Goal: Communication & Community: Participate in discussion

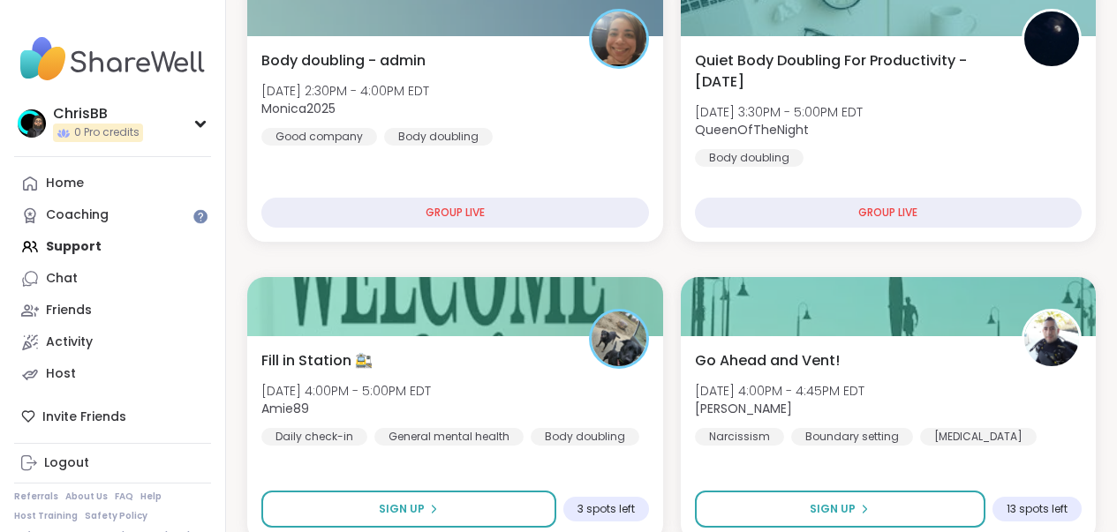
scroll to position [276, 0]
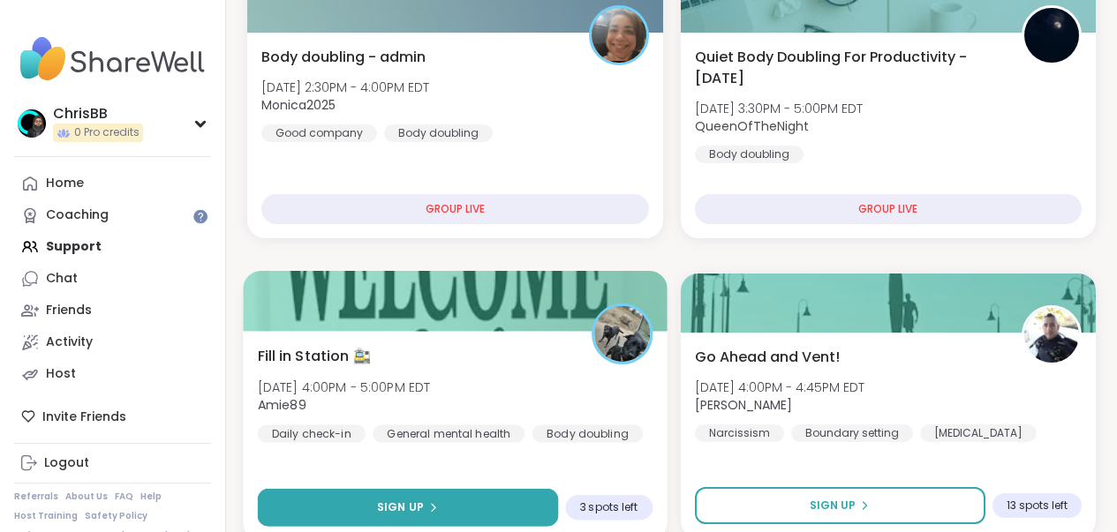
click at [424, 511] on div "Sign Up" at bounding box center [407, 508] width 61 height 16
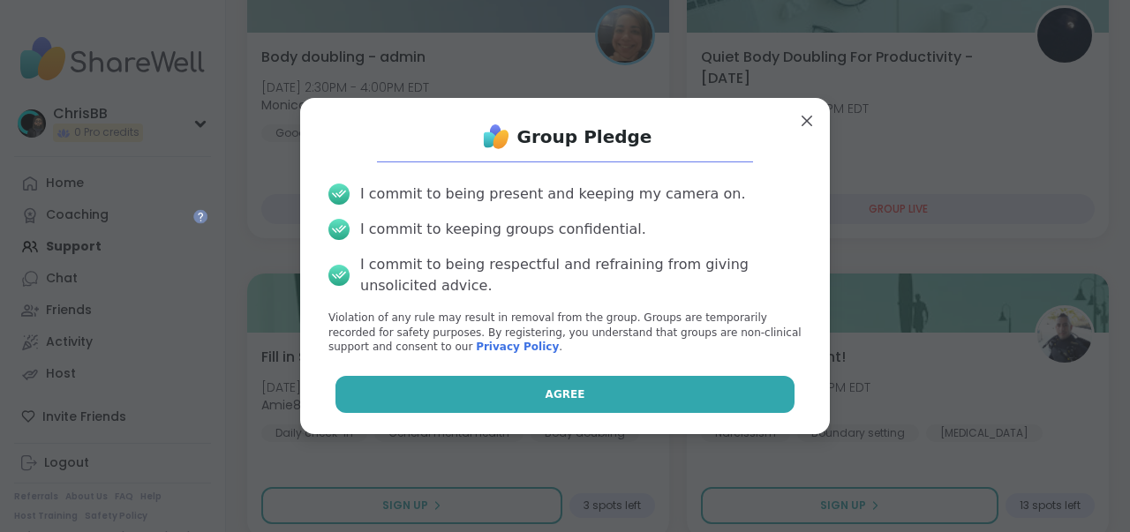
click at [575, 390] on button "Agree" at bounding box center [565, 394] width 460 height 37
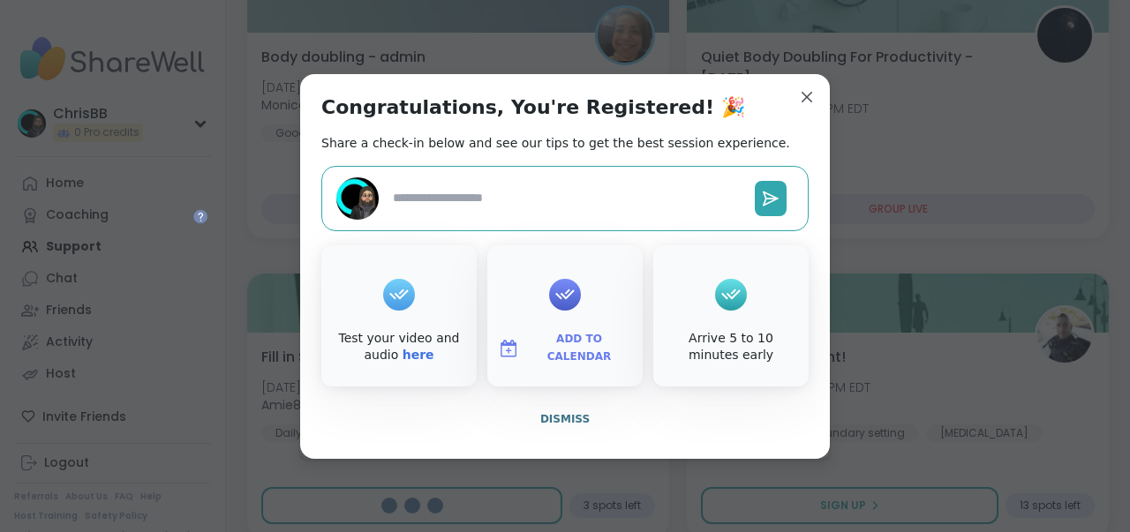
type textarea "*"
click at [554, 420] on span "Dismiss" at bounding box center [564, 419] width 49 height 12
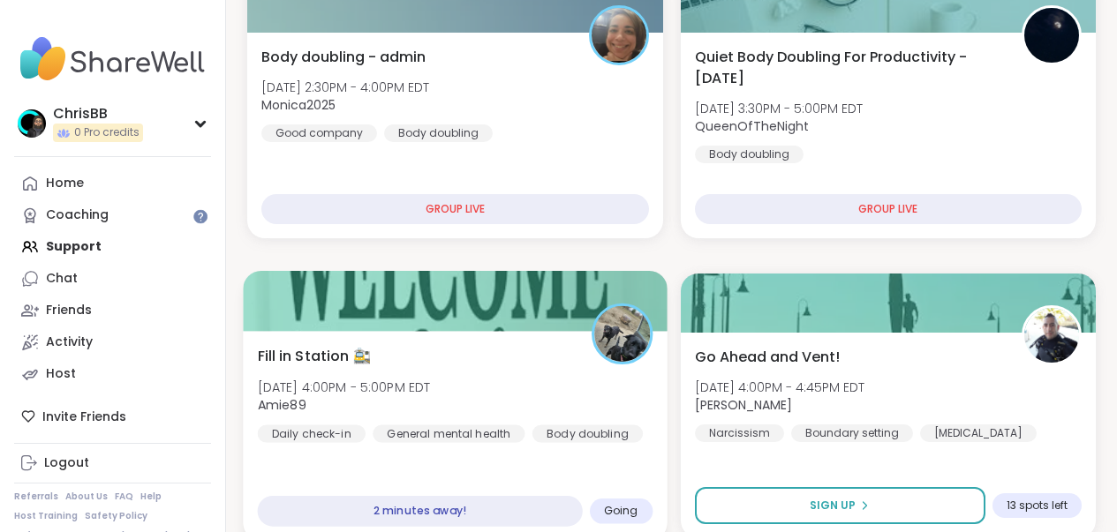
click at [431, 400] on span "Amie89" at bounding box center [344, 405] width 173 height 18
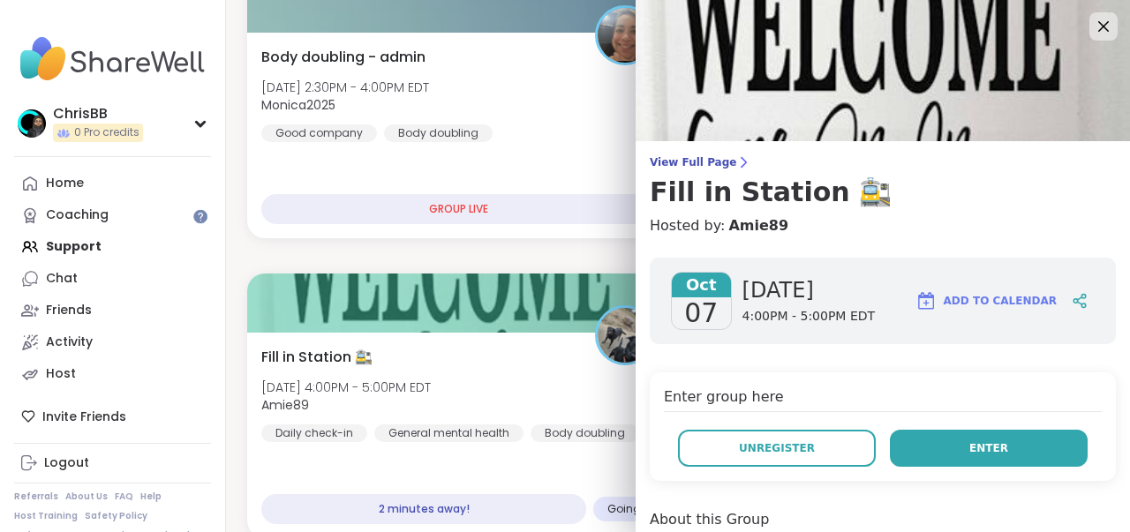
click at [989, 445] on span "Enter" at bounding box center [988, 448] width 39 height 16
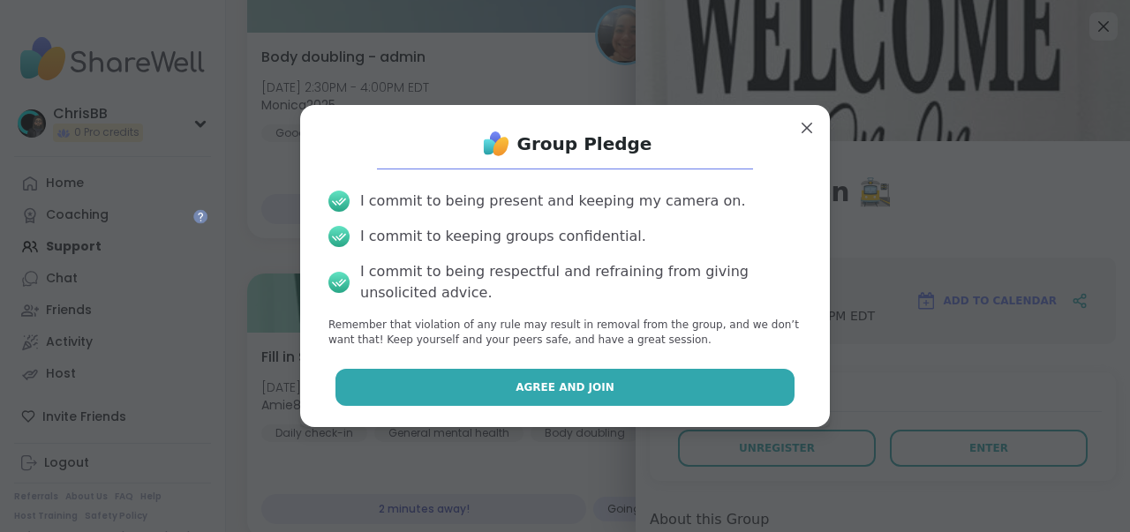
click at [581, 391] on span "Agree and Join" at bounding box center [564, 388] width 99 height 16
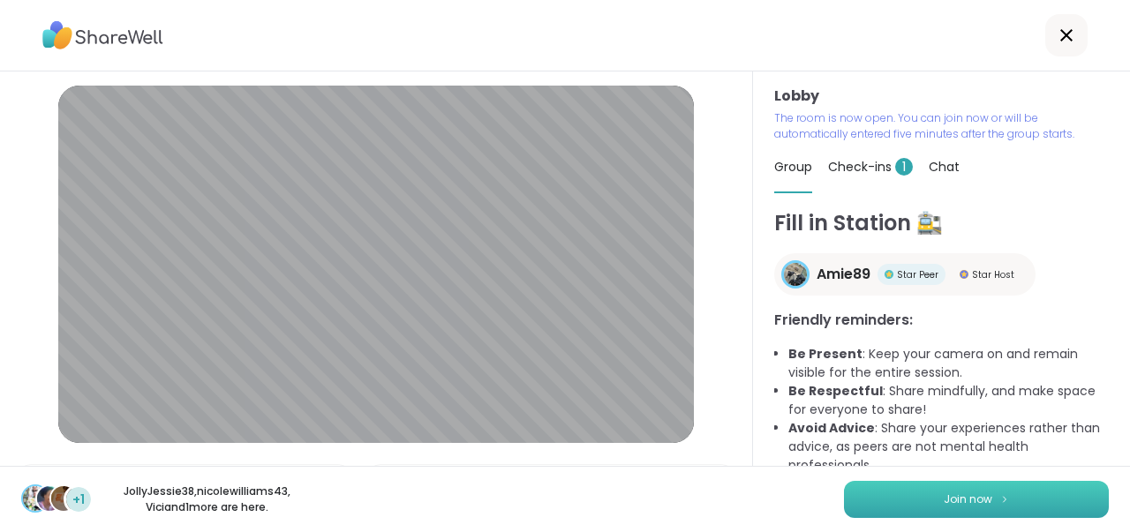
click at [966, 502] on span "Join now" at bounding box center [968, 500] width 49 height 16
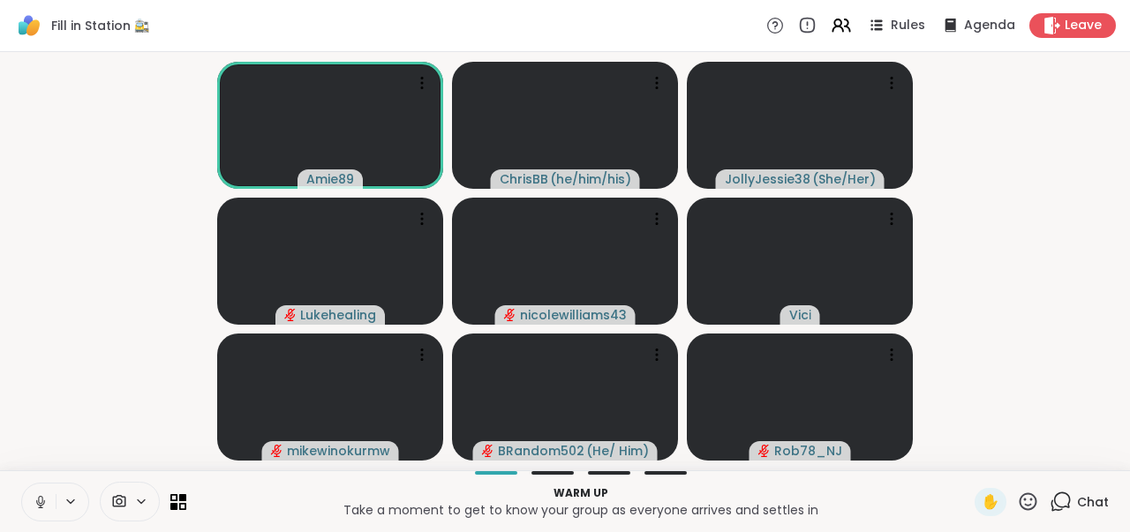
click at [39, 501] on icon at bounding box center [40, 500] width 4 height 8
click at [181, 502] on icon at bounding box center [178, 501] width 17 height 17
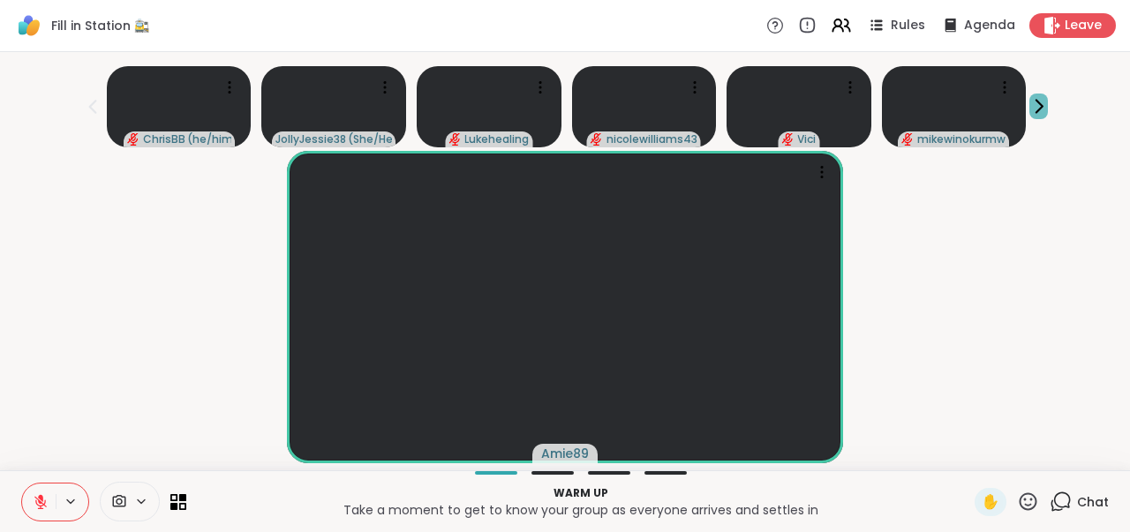
click at [1036, 106] on icon at bounding box center [1039, 107] width 6 height 12
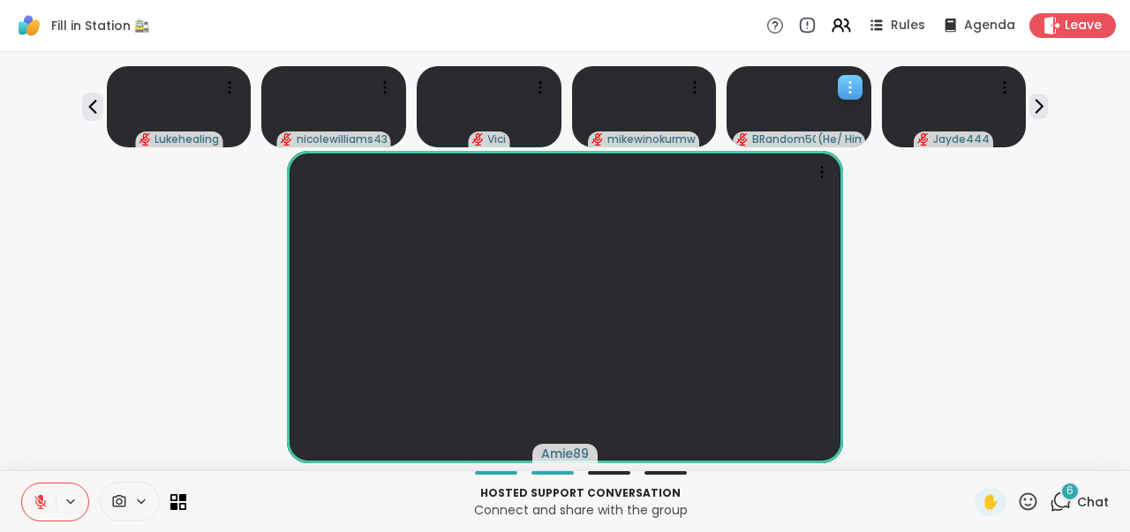
scroll to position [2, 0]
click at [1036, 109] on icon at bounding box center [1039, 107] width 6 height 12
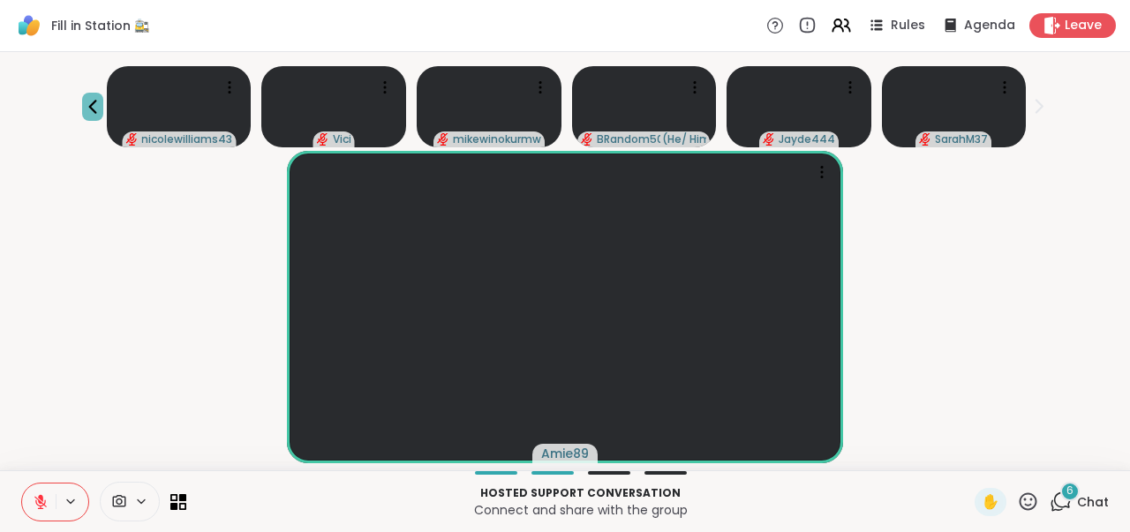
click at [86, 106] on icon at bounding box center [92, 106] width 21 height 21
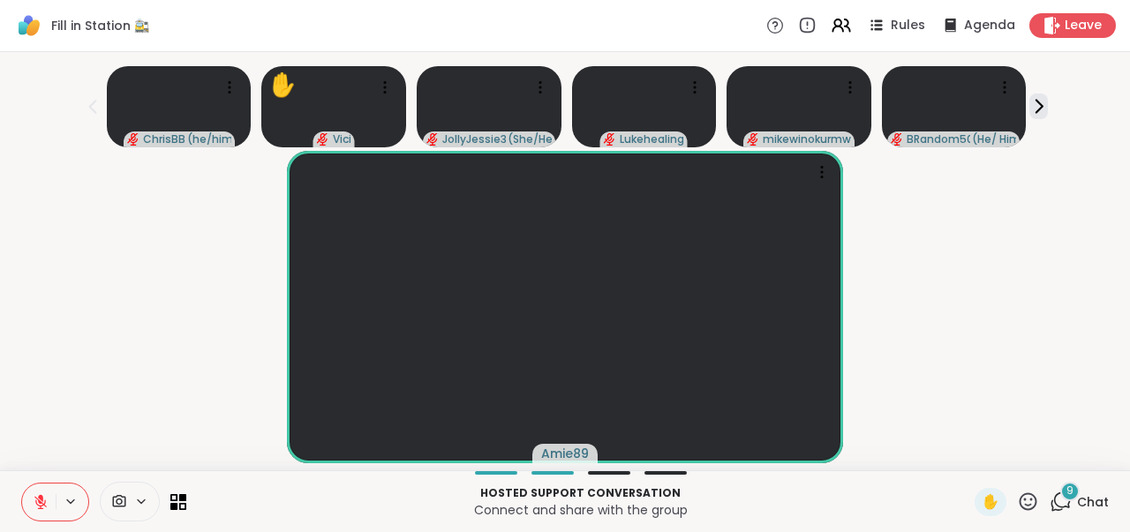
click at [44, 498] on icon at bounding box center [41, 502] width 16 height 16
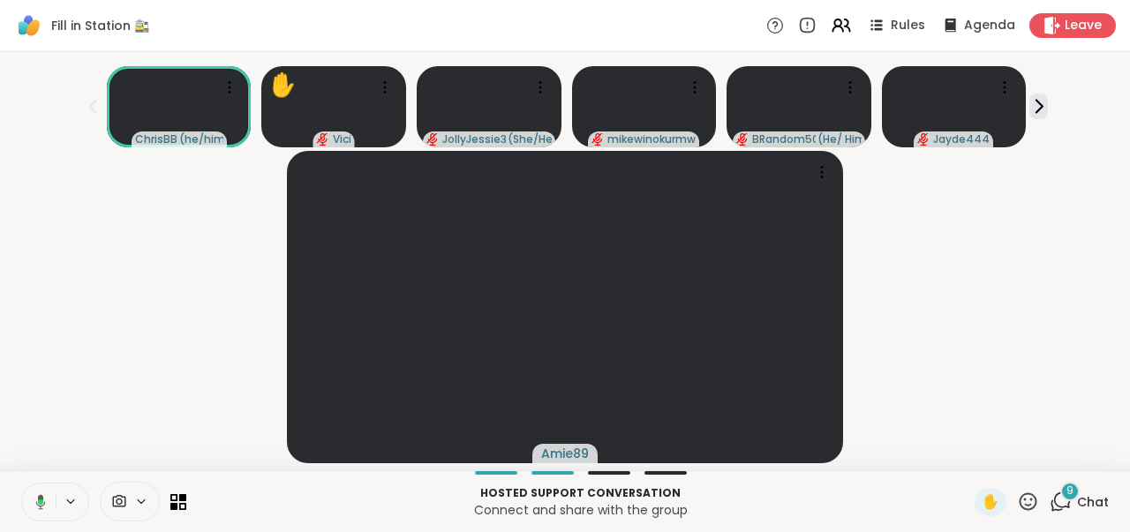
click at [46, 503] on button at bounding box center [37, 502] width 36 height 37
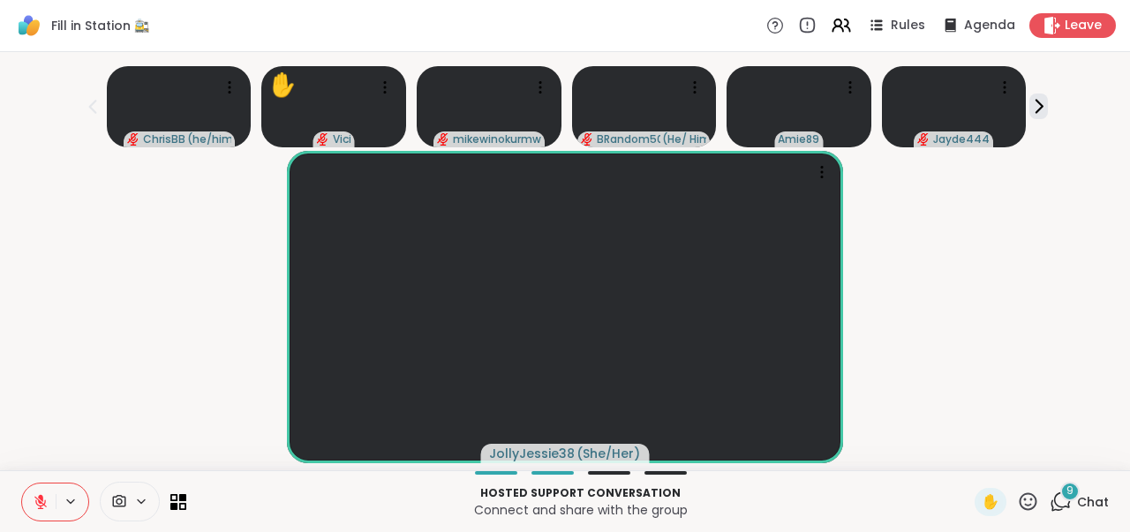
scroll to position [0, 0]
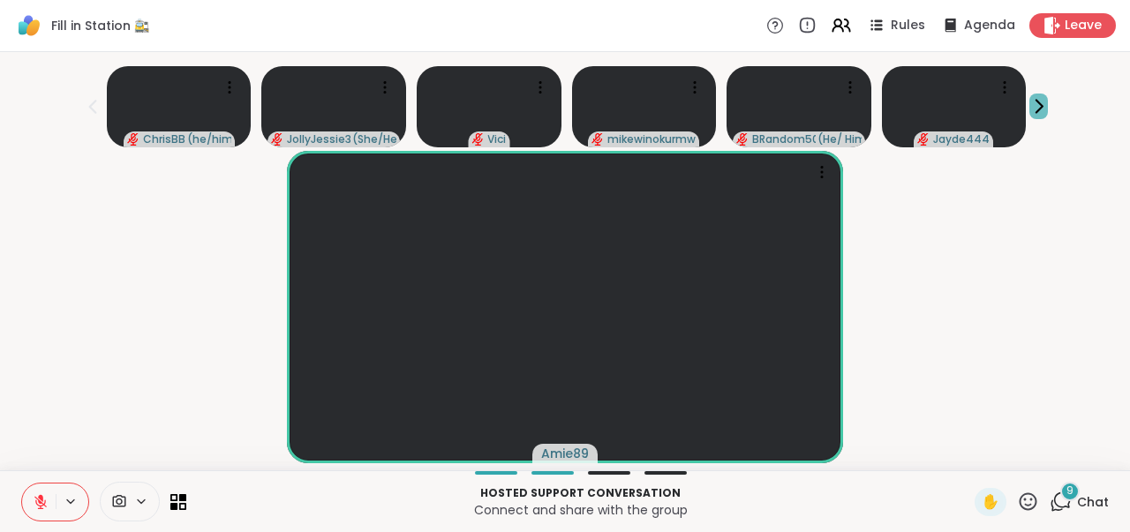
click at [1036, 109] on icon at bounding box center [1039, 107] width 6 height 12
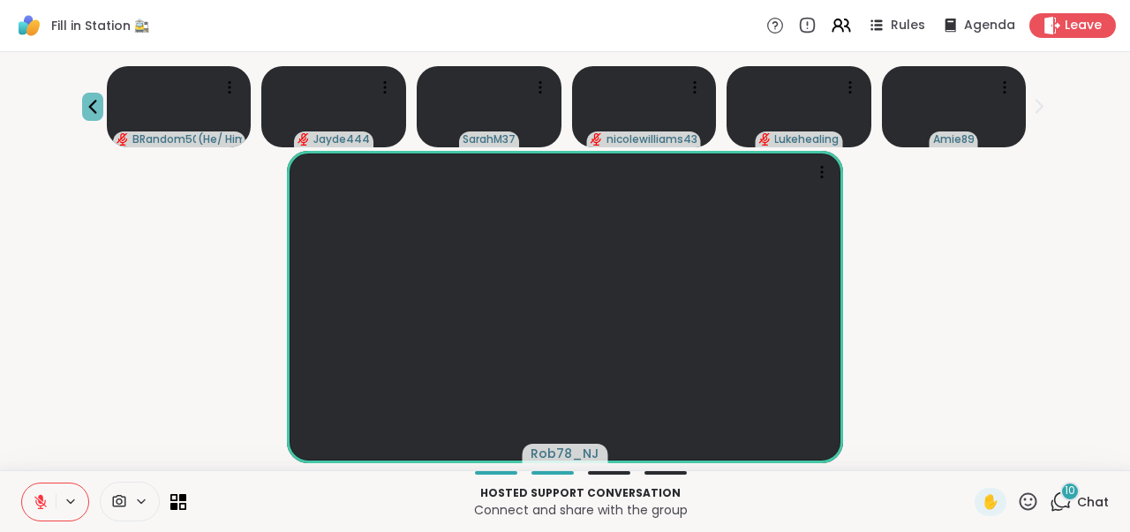
click at [95, 109] on icon at bounding box center [92, 106] width 21 height 21
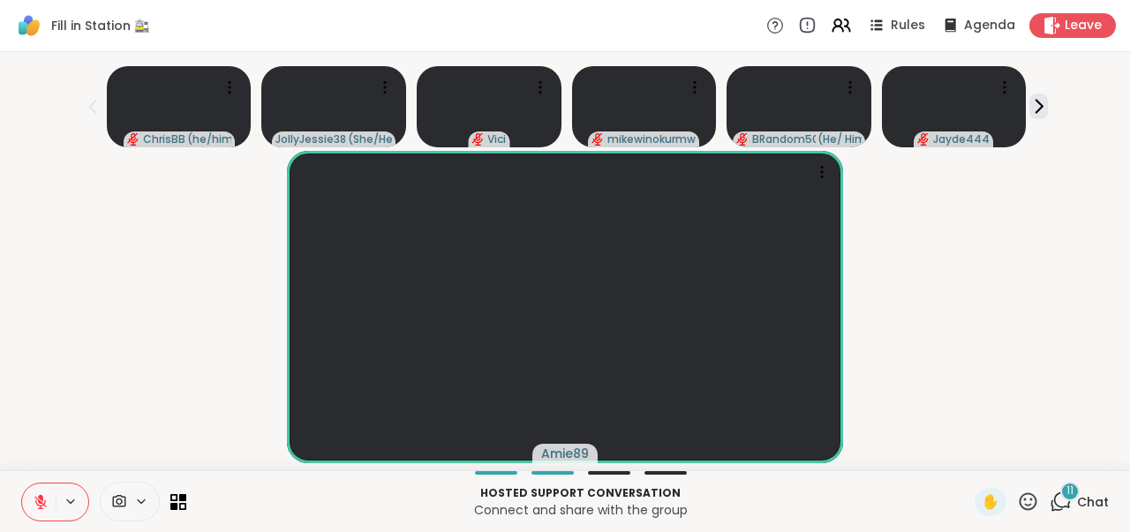
click at [1058, 502] on icon at bounding box center [1060, 502] width 22 height 22
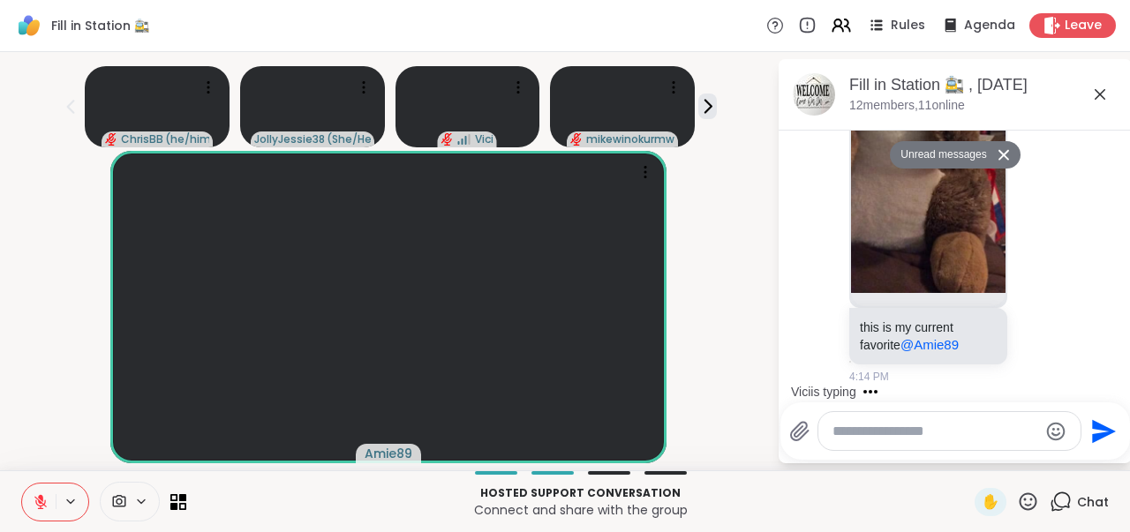
scroll to position [2124, 0]
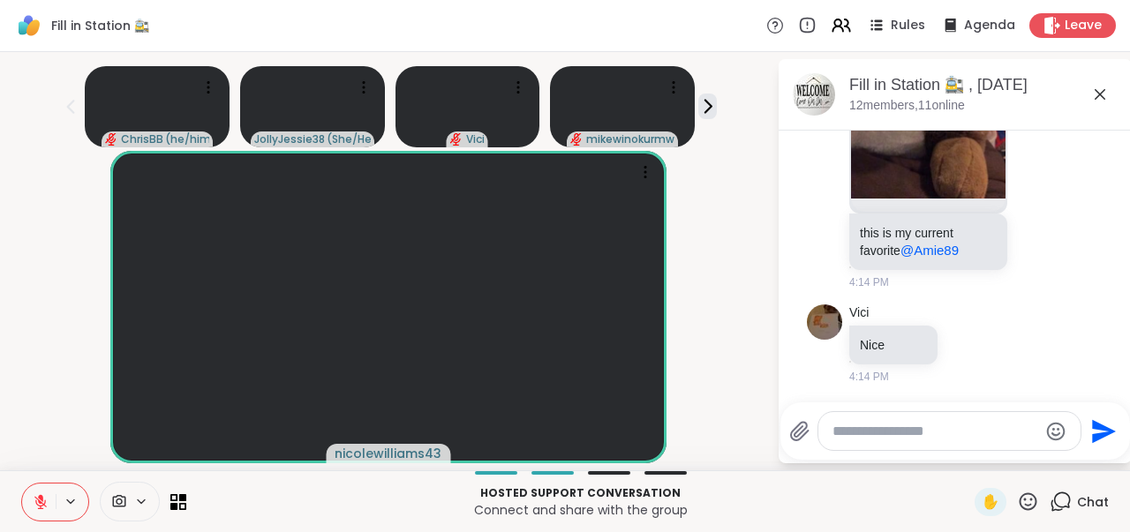
click at [1101, 97] on icon at bounding box center [1099, 94] width 21 height 21
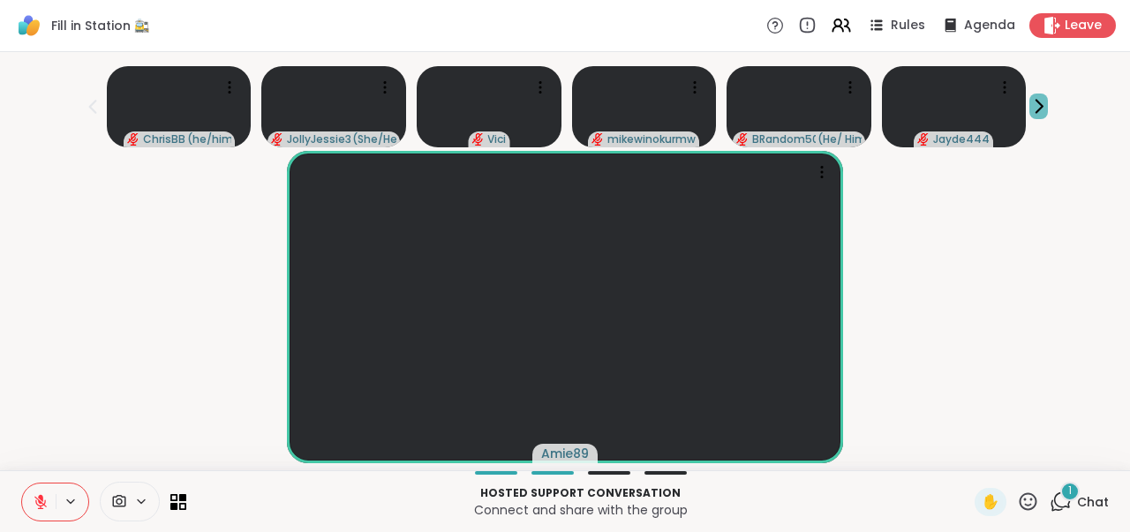
click at [1036, 111] on icon at bounding box center [1039, 107] width 6 height 12
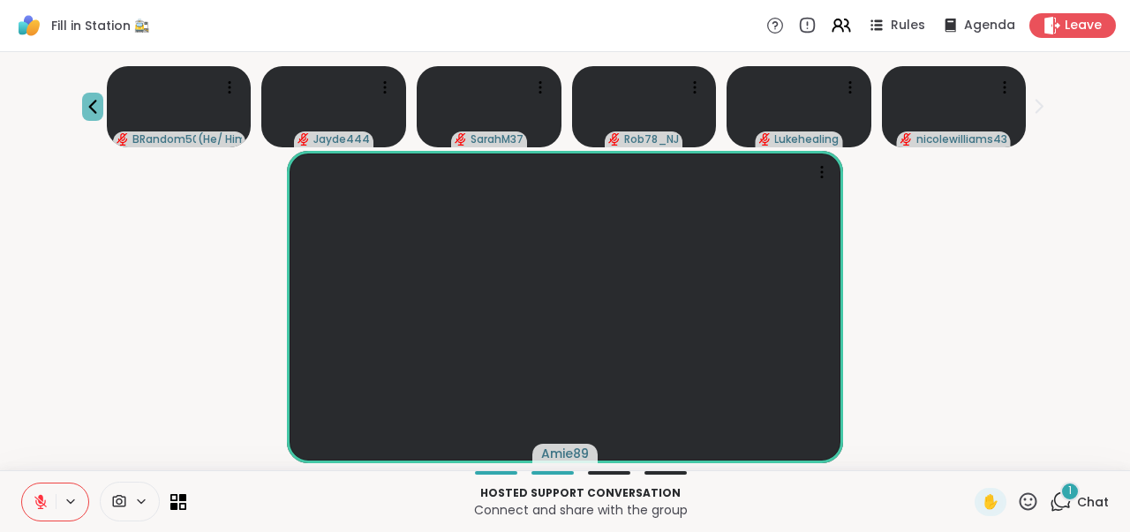
click at [91, 108] on icon at bounding box center [92, 107] width 8 height 14
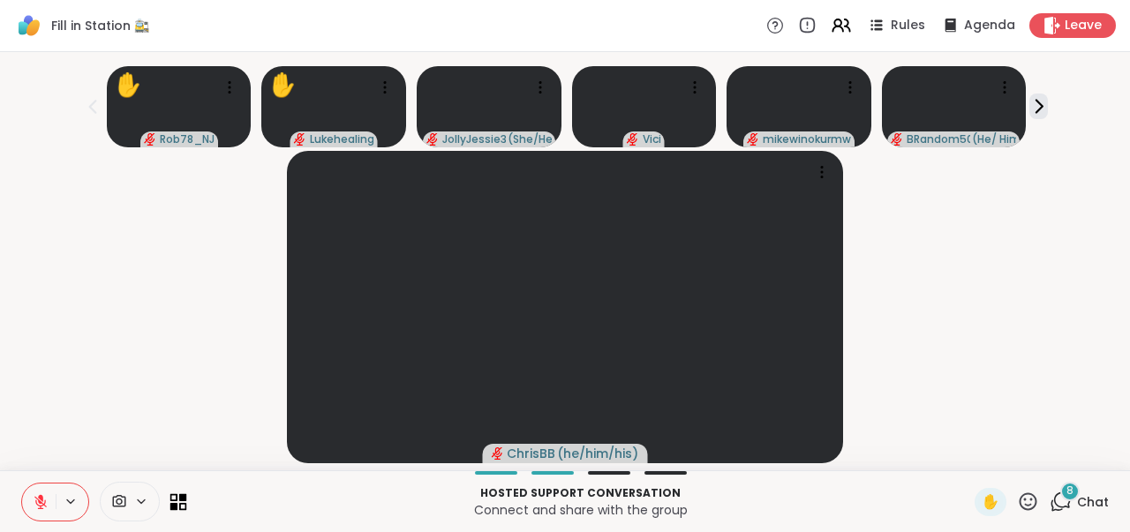
click at [180, 499] on icon at bounding box center [183, 497] width 8 height 8
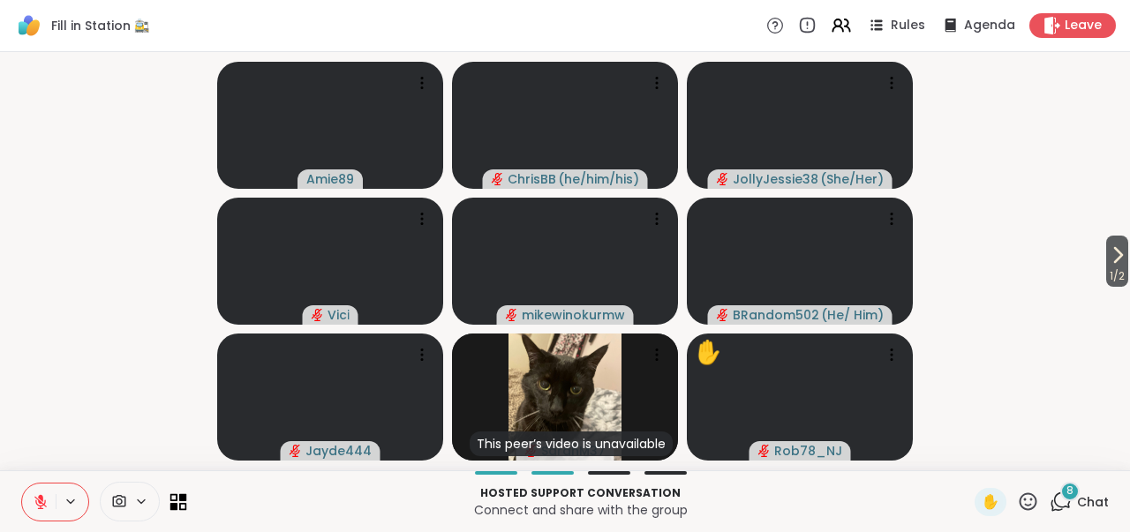
click at [180, 499] on icon at bounding box center [183, 497] width 8 height 8
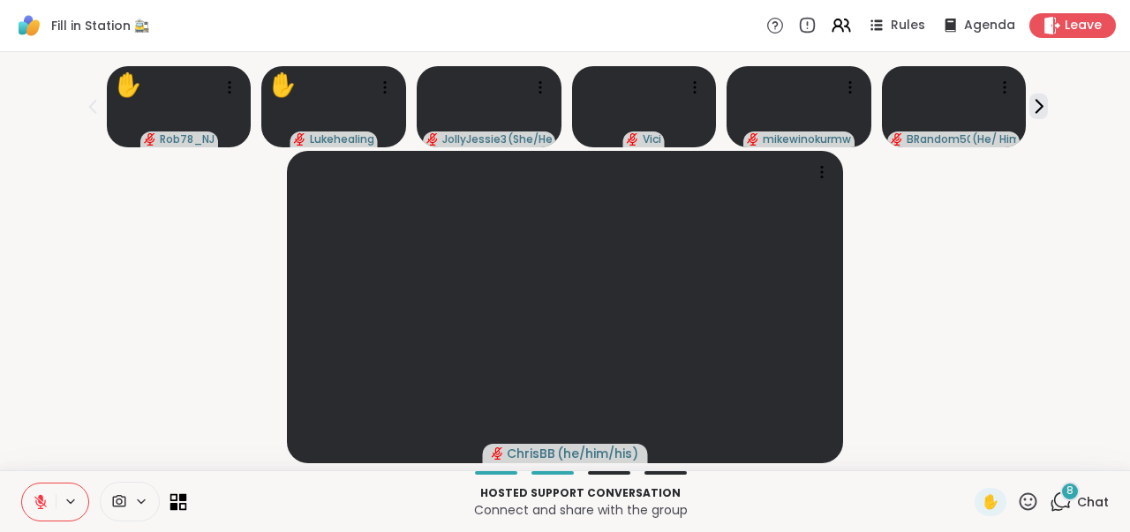
click at [180, 499] on icon at bounding box center [183, 497] width 8 height 8
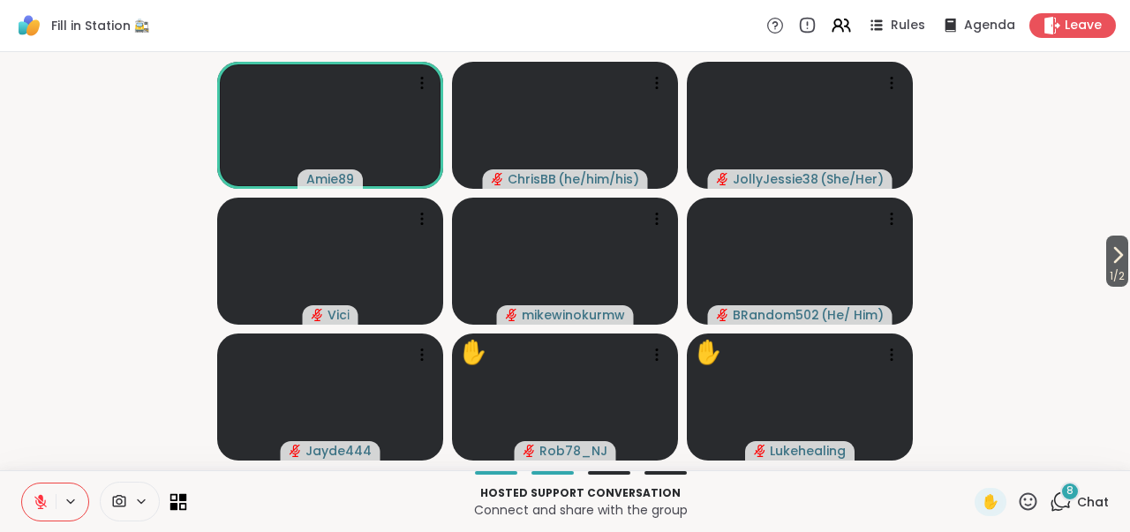
click at [178, 508] on icon at bounding box center [178, 501] width 17 height 17
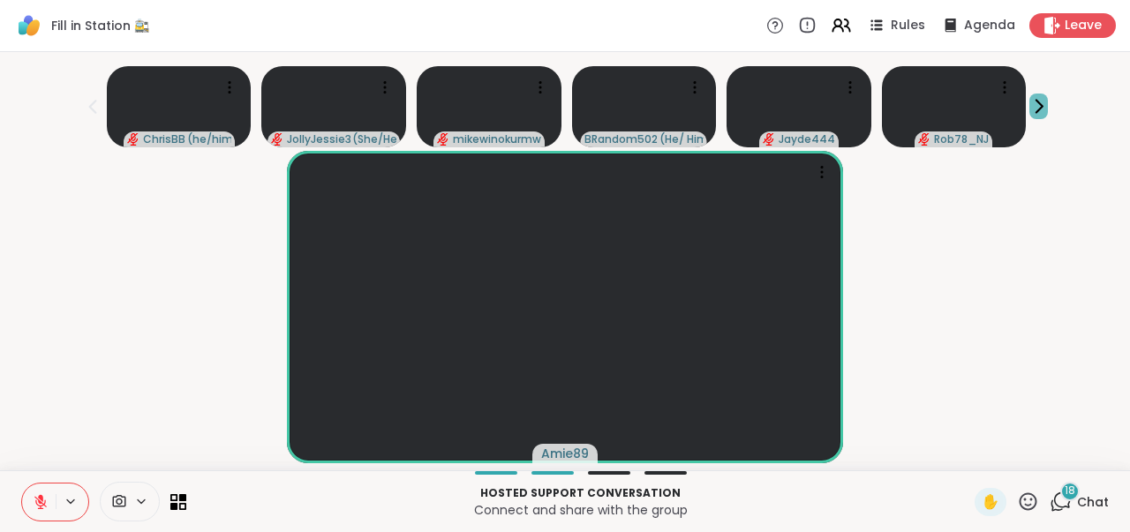
click at [1041, 109] on icon at bounding box center [1039, 107] width 6 height 12
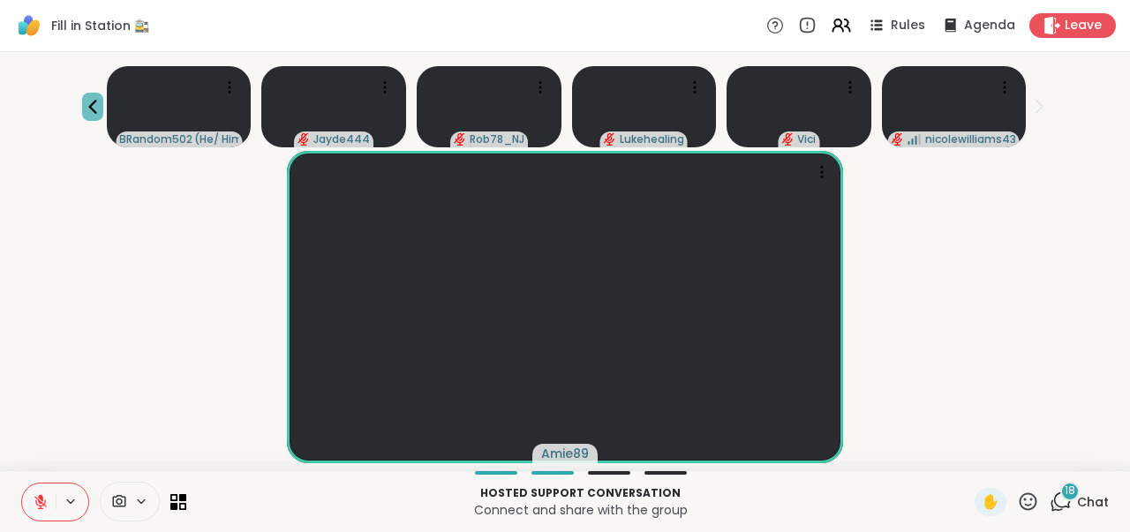
click at [94, 102] on icon at bounding box center [92, 107] width 8 height 14
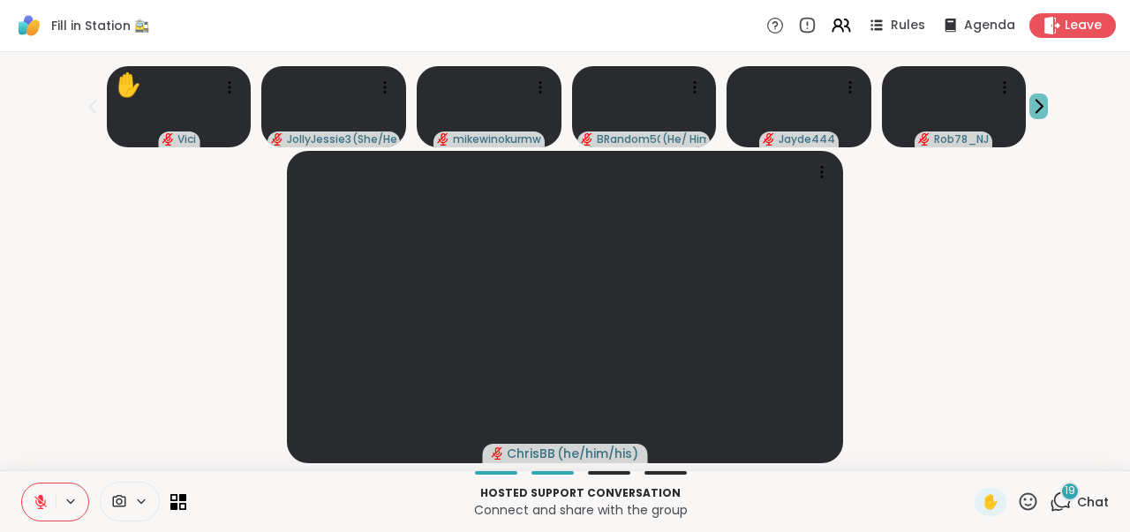
click at [1040, 107] on icon at bounding box center [1038, 106] width 19 height 19
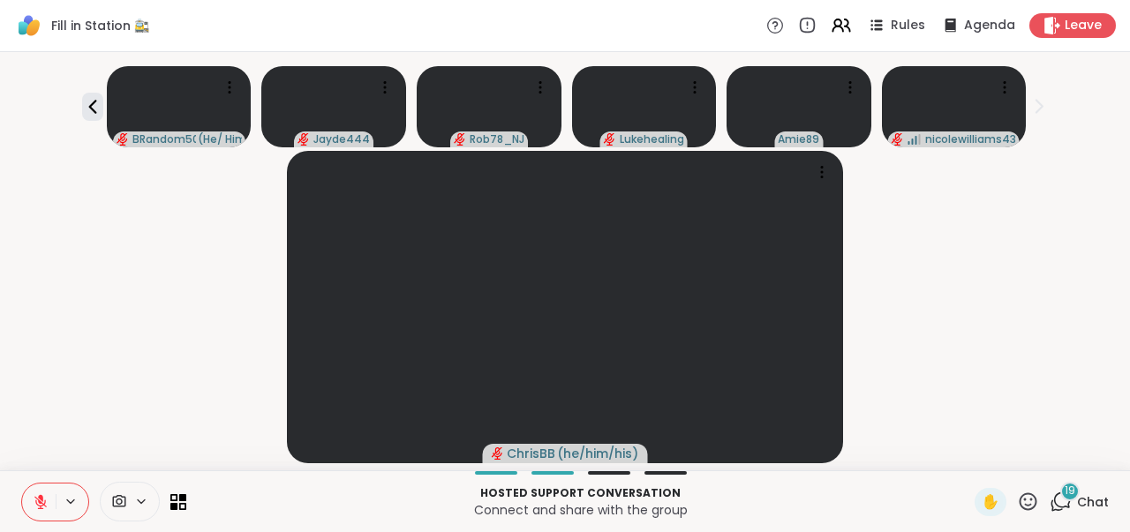
click at [1040, 107] on icon at bounding box center [1038, 106] width 19 height 19
click at [90, 103] on icon at bounding box center [92, 106] width 21 height 21
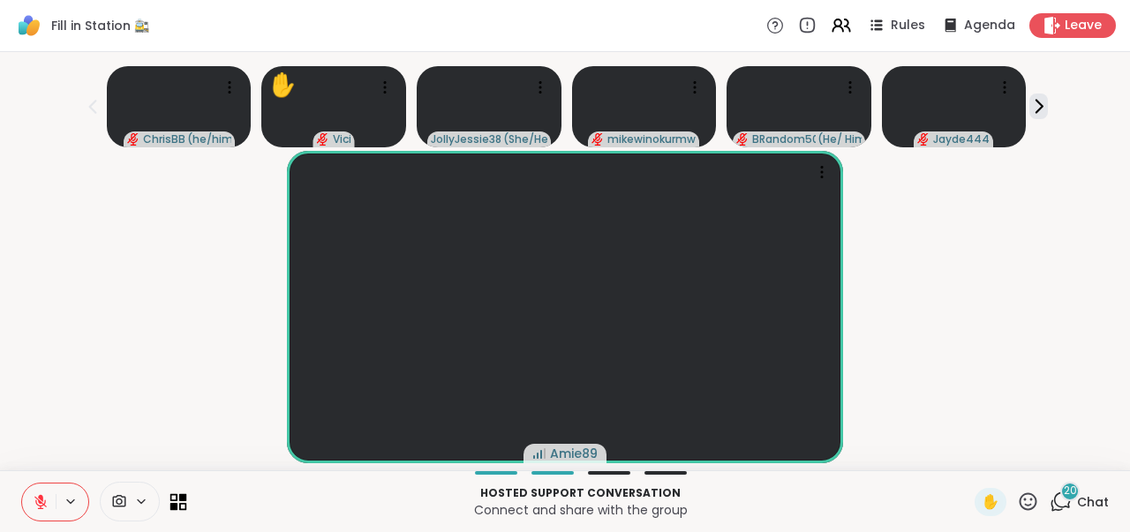
click at [178, 502] on icon at bounding box center [178, 501] width 17 height 17
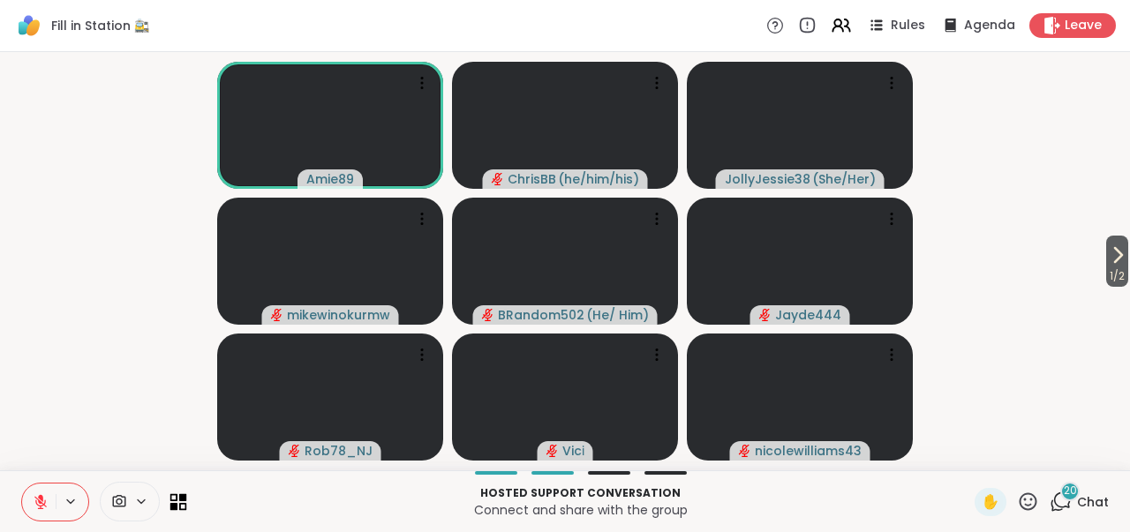
click at [178, 500] on icon at bounding box center [178, 501] width 17 height 17
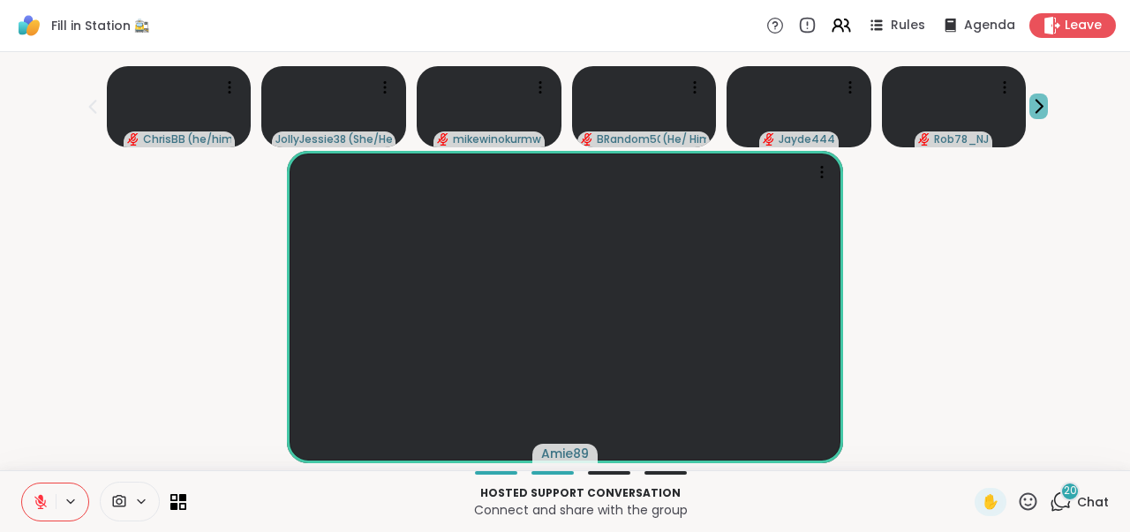
click at [1031, 109] on icon at bounding box center [1038, 106] width 19 height 19
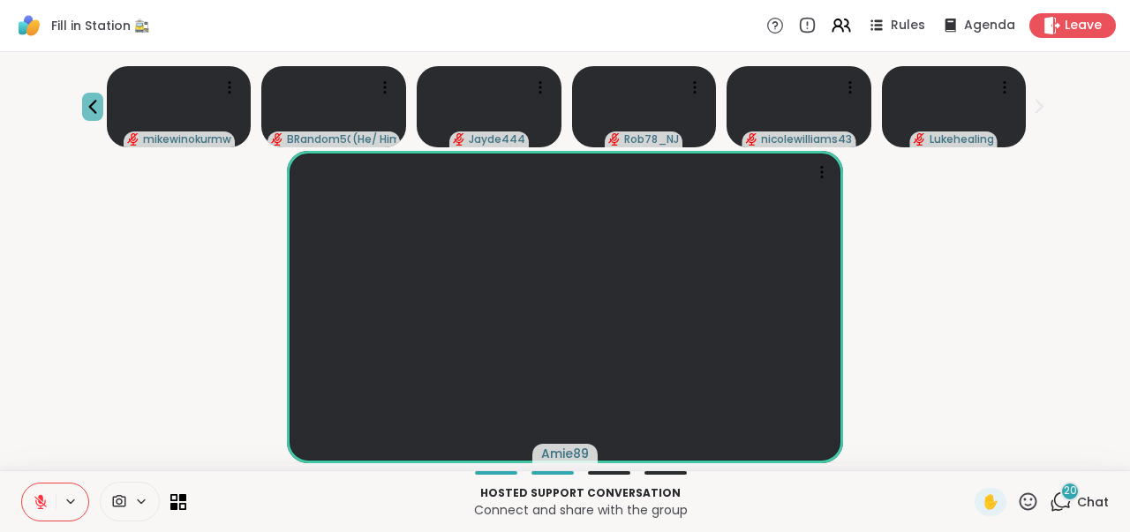
click at [88, 109] on icon at bounding box center [92, 106] width 21 height 21
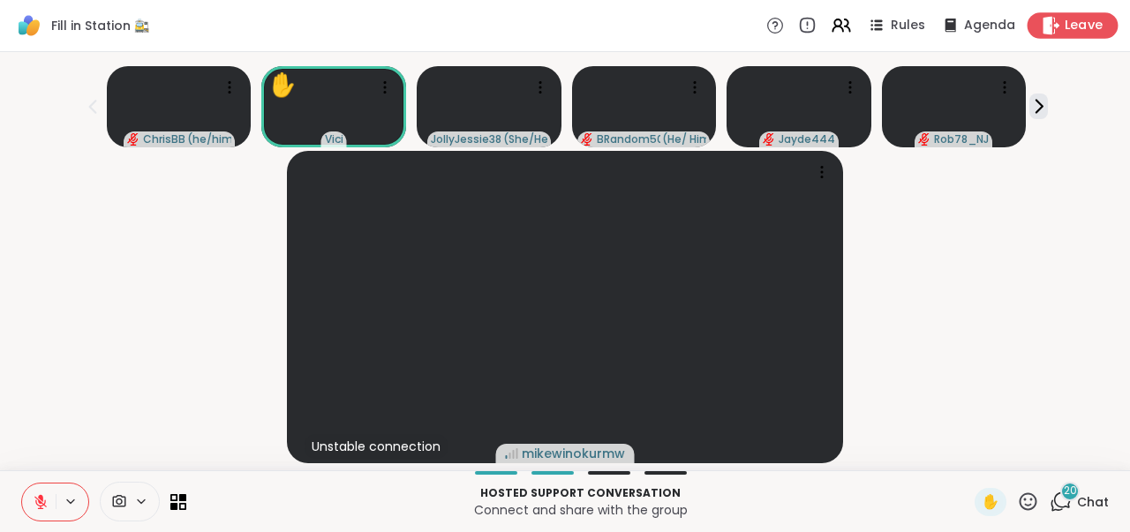
click at [1082, 28] on span "Leave" at bounding box center [1083, 26] width 39 height 19
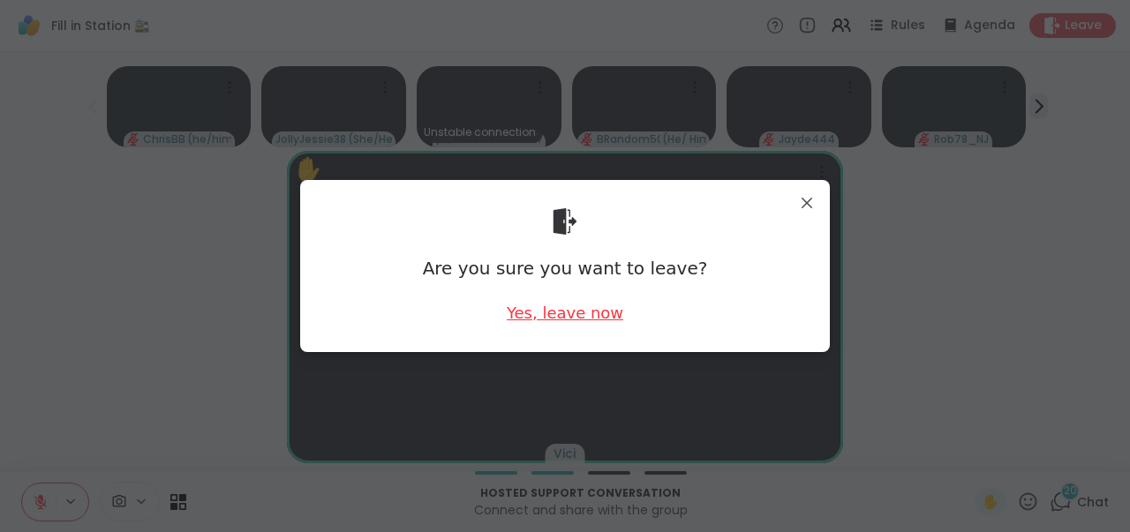
click at [599, 312] on div "Yes, leave now" at bounding box center [565, 313] width 117 height 22
